Goal: Task Accomplishment & Management: Manage account settings

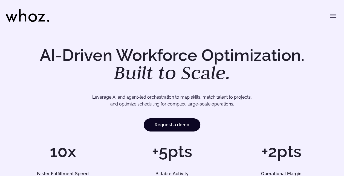
click at [329, 19] on button "Toggle menu" at bounding box center [332, 15] width 11 height 11
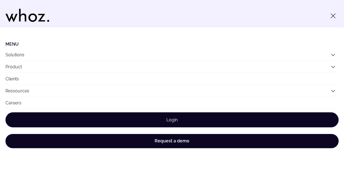
click at [191, 119] on link "Login" at bounding box center [171, 119] width 333 height 15
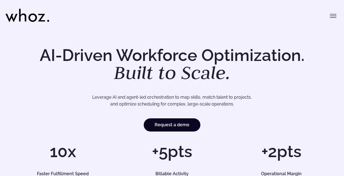
click at [331, 21] on button "Toggle menu" at bounding box center [332, 15] width 11 height 11
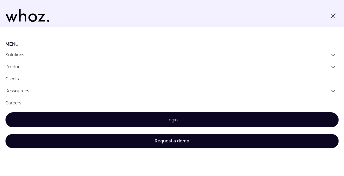
click at [196, 123] on link "Login" at bounding box center [171, 119] width 333 height 15
